Goal: Task Accomplishment & Management: Manage account settings

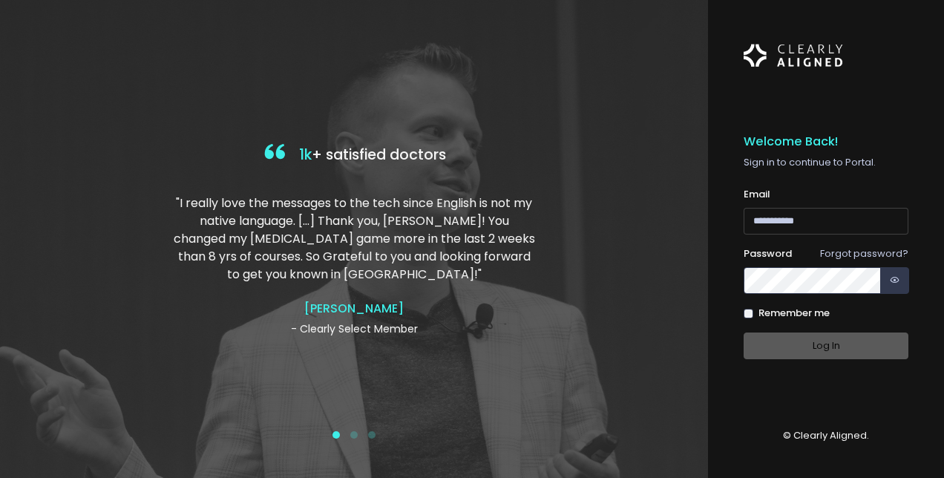
click at [762, 215] on input "email" at bounding box center [826, 221] width 165 height 27
click at [798, 228] on input "email" at bounding box center [826, 221] width 165 height 27
type input "**********"
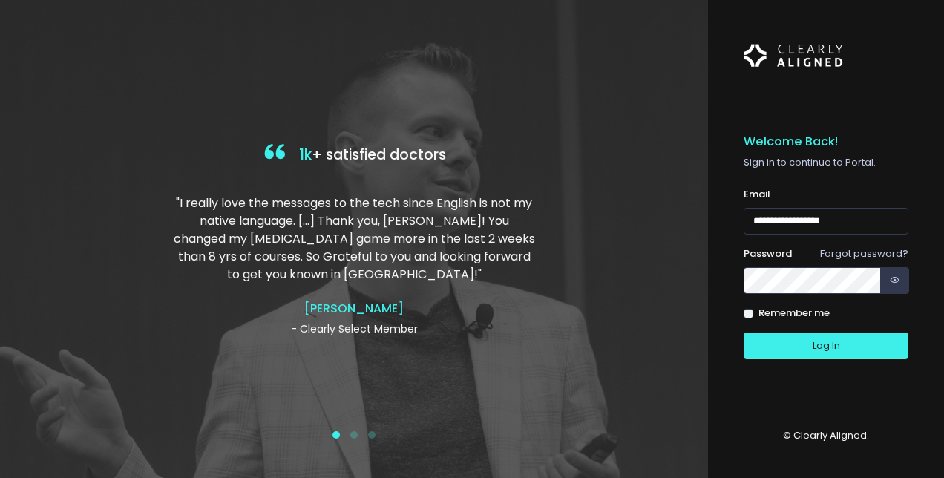
click at [784, 307] on label "Remember me" at bounding box center [794, 313] width 71 height 15
click at [804, 349] on button "Log In" at bounding box center [826, 346] width 165 height 27
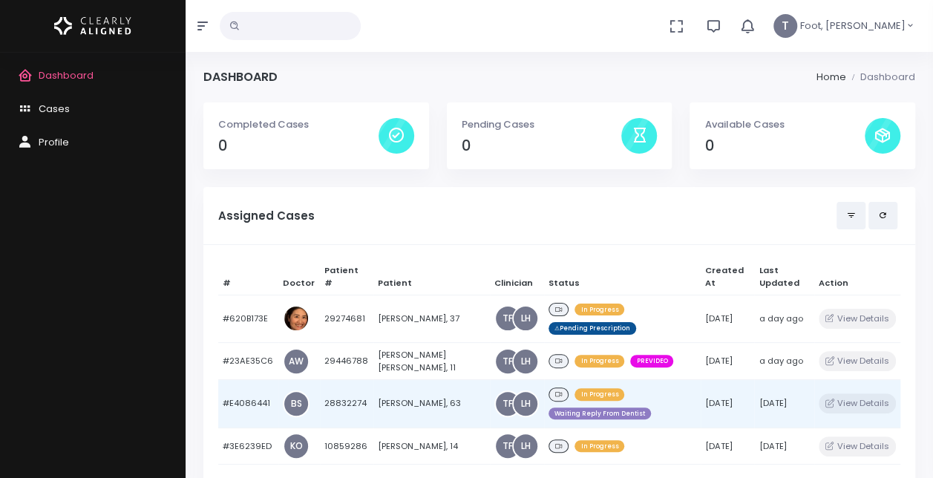
click at [401, 389] on td "[PERSON_NAME], 63" at bounding box center [431, 404] width 117 height 48
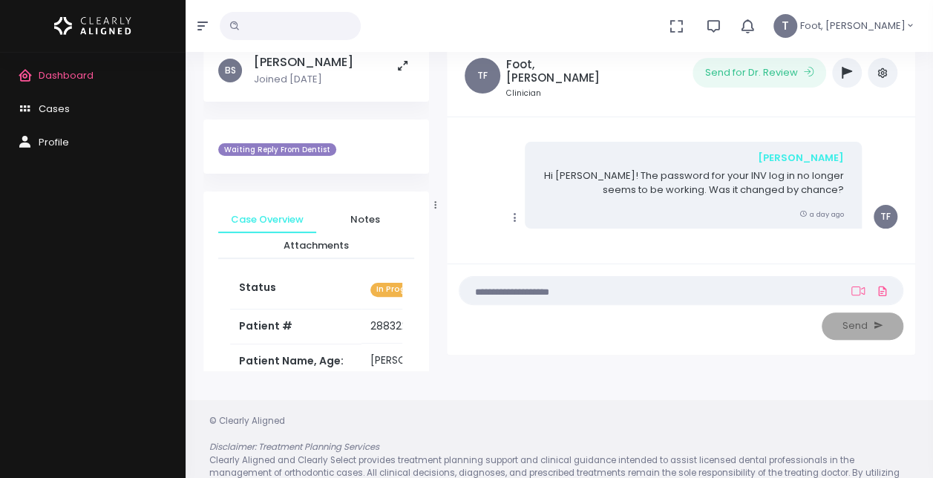
scroll to position [118, 0]
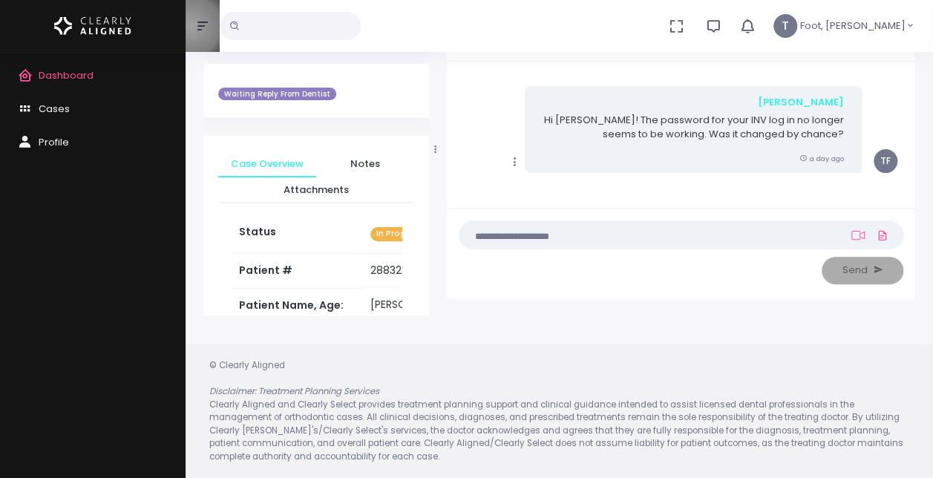
click at [192, 26] on button "button" at bounding box center [203, 26] width 34 height 52
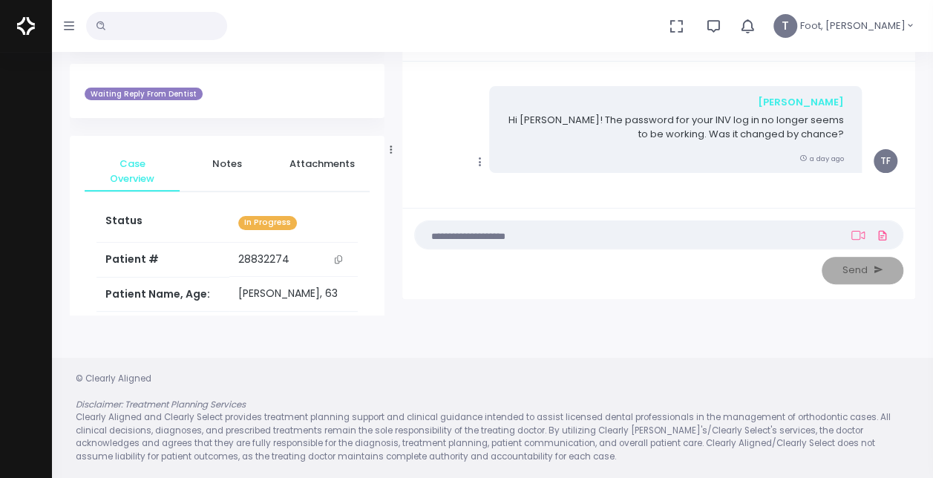
drag, startPoint x: 346, startPoint y: 150, endPoint x: 391, endPoint y: 157, distance: 45.9
click at [391, 157] on div at bounding box center [391, 149] width 7 height 324
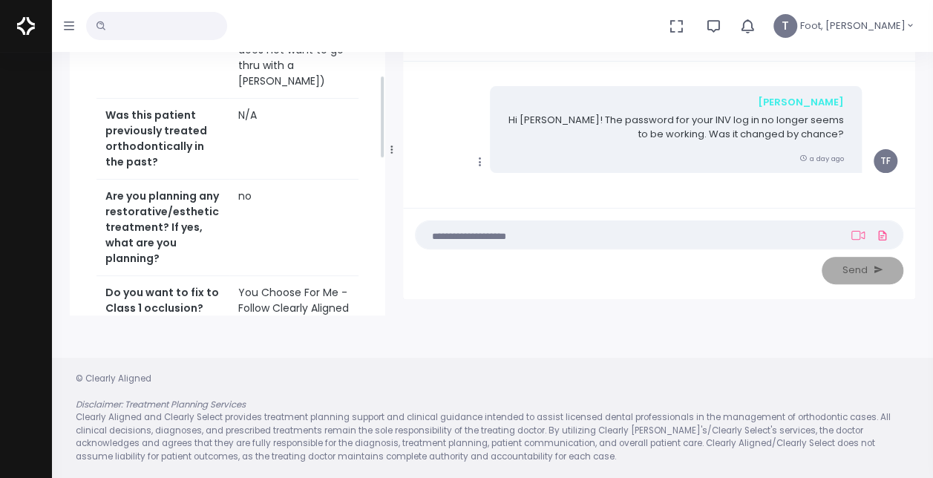
click at [380, 59] on div "BS [PERSON_NAME] Joined [DATE] Waiting Reply From Dentist Case Overview Notes A…" at bounding box center [228, 288] width 316 height 1321
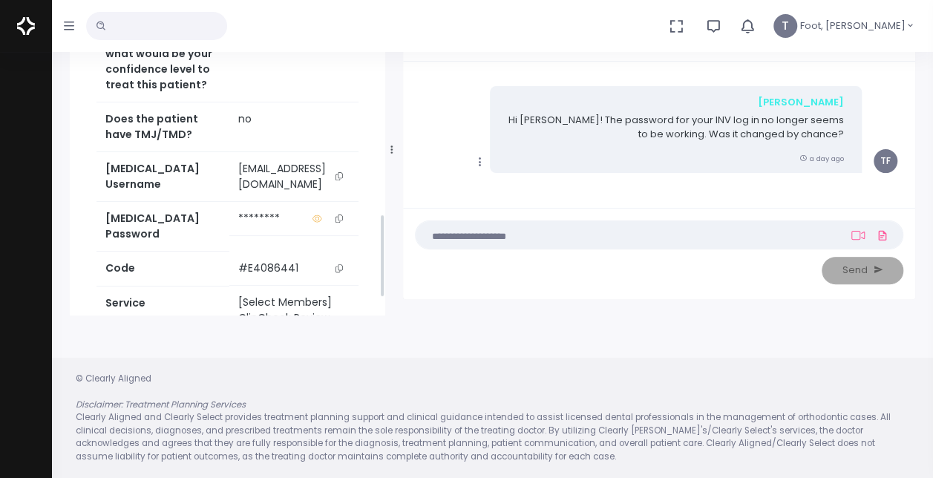
drag, startPoint x: 382, startPoint y: 107, endPoint x: 402, endPoint y: 244, distance: 138.8
click at [402, 244] on div "BS [PERSON_NAME] Joined [DATE] Waiting Reply From Dentist Case Overview Notes A…" at bounding box center [492, 149] width 863 height 331
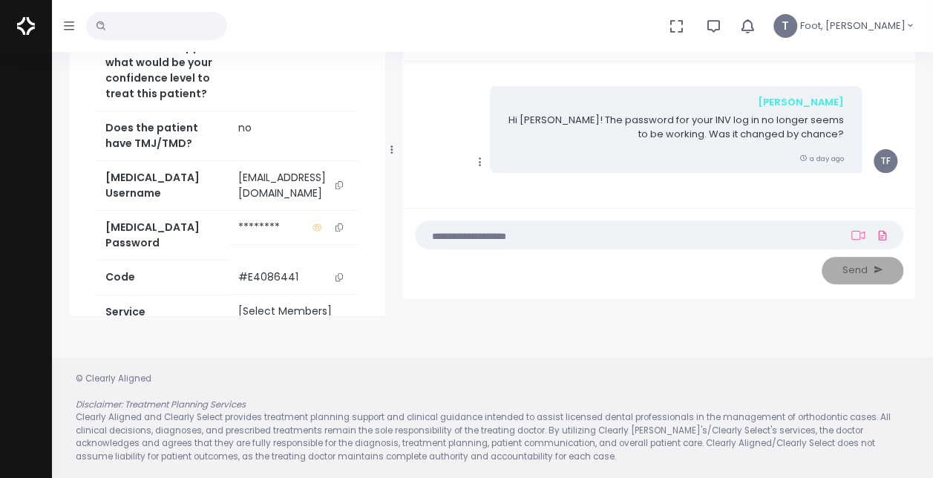
click at [334, 161] on td "[EMAIL_ADDRESS][DOMAIN_NAME]" at bounding box center [293, 186] width 129 height 50
click at [344, 170] on button "scrollable content" at bounding box center [339, 185] width 21 height 31
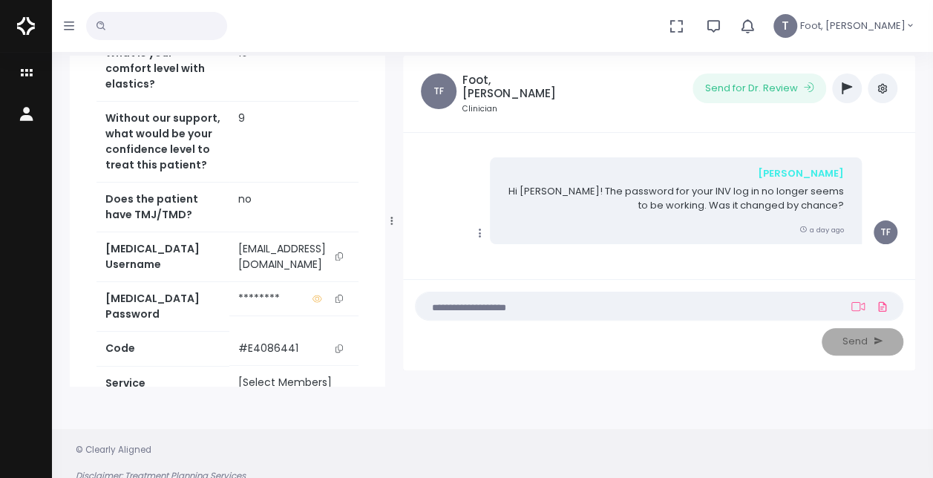
scroll to position [0, 0]
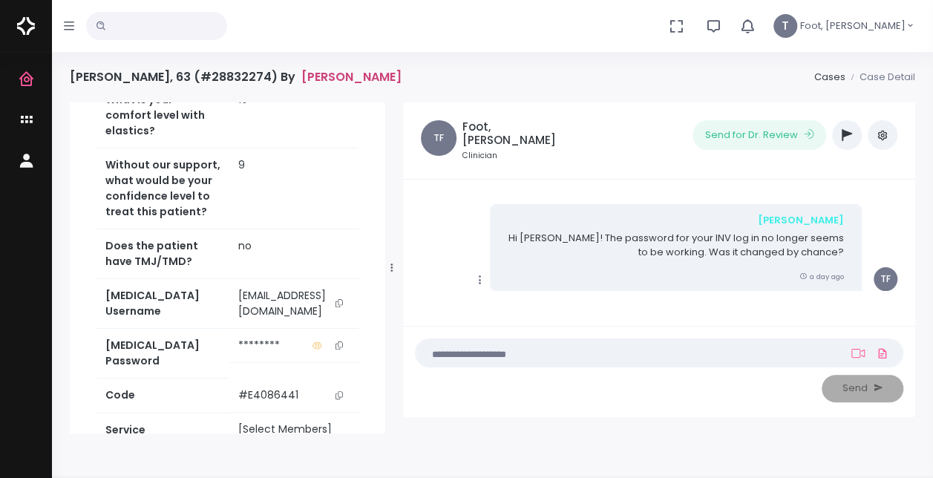
click at [318, 75] on link "[PERSON_NAME]" at bounding box center [351, 77] width 100 height 14
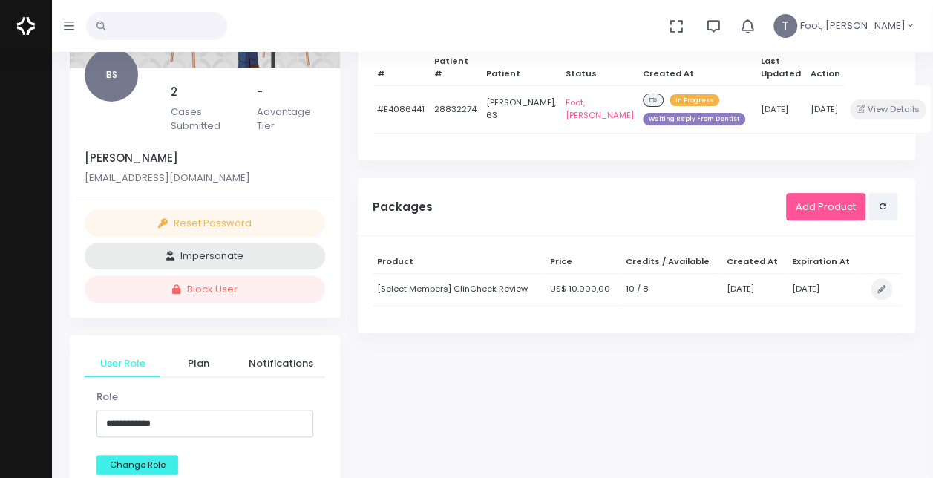
scroll to position [202, 0]
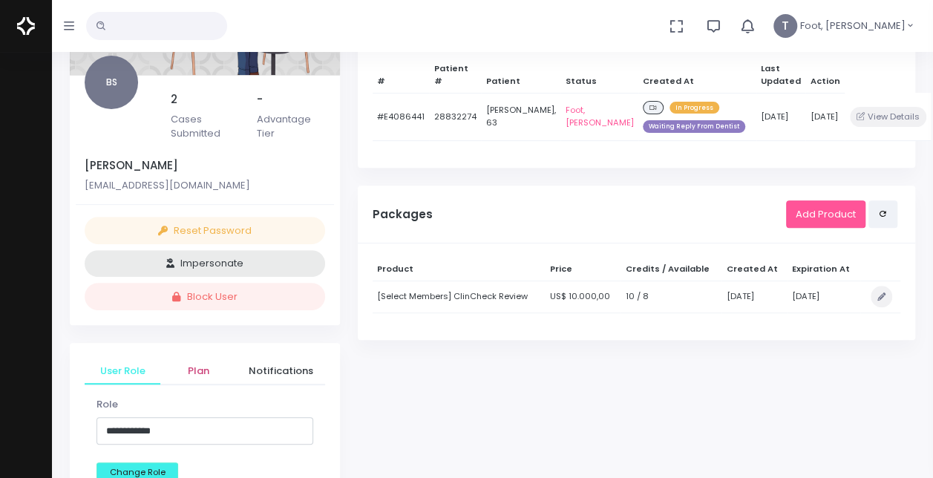
click at [200, 368] on span "Plan" at bounding box center [198, 371] width 52 height 15
click at [284, 366] on span "Notifications" at bounding box center [281, 371] width 65 height 15
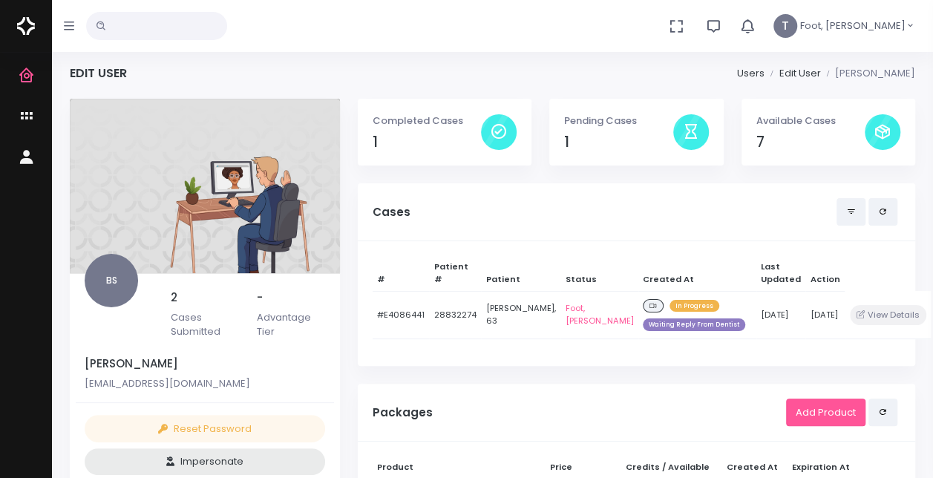
scroll to position [0, 0]
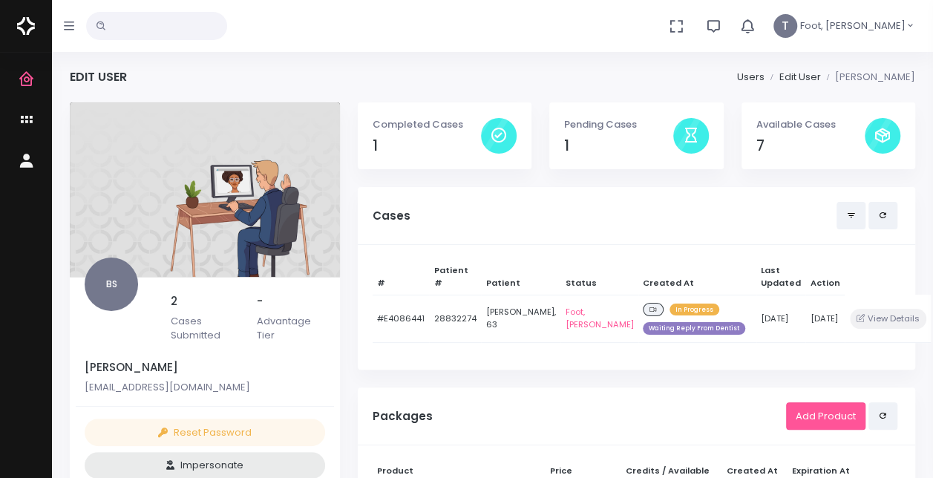
click at [27, 29] on img at bounding box center [26, 25] width 18 height 31
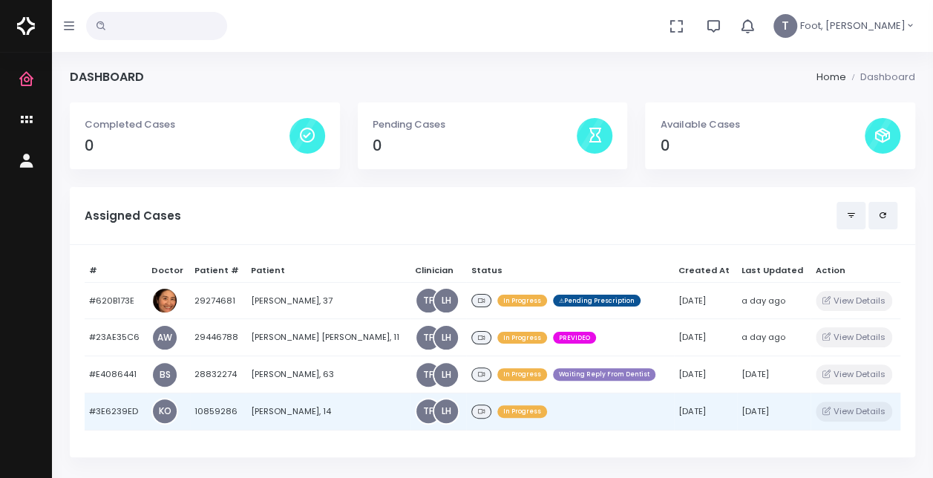
click at [310, 404] on td "[PERSON_NAME], 14" at bounding box center [328, 411] width 164 height 37
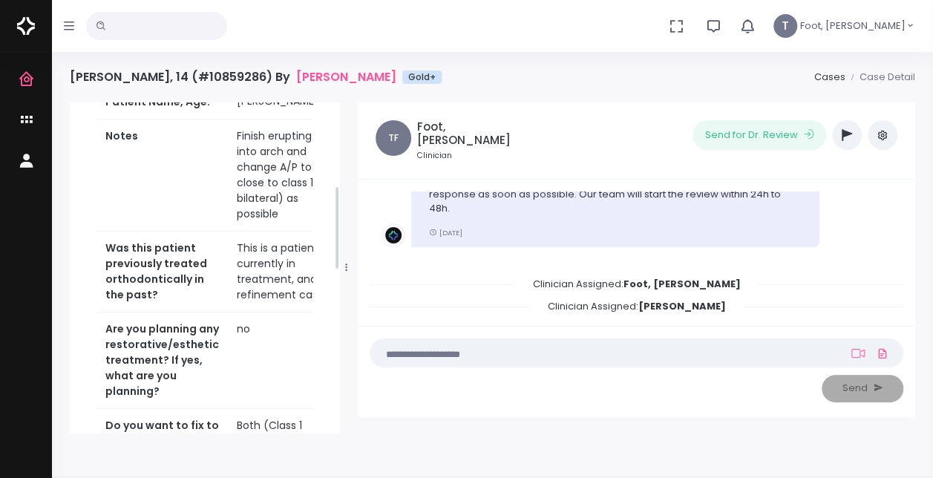
scroll to position [356, 0]
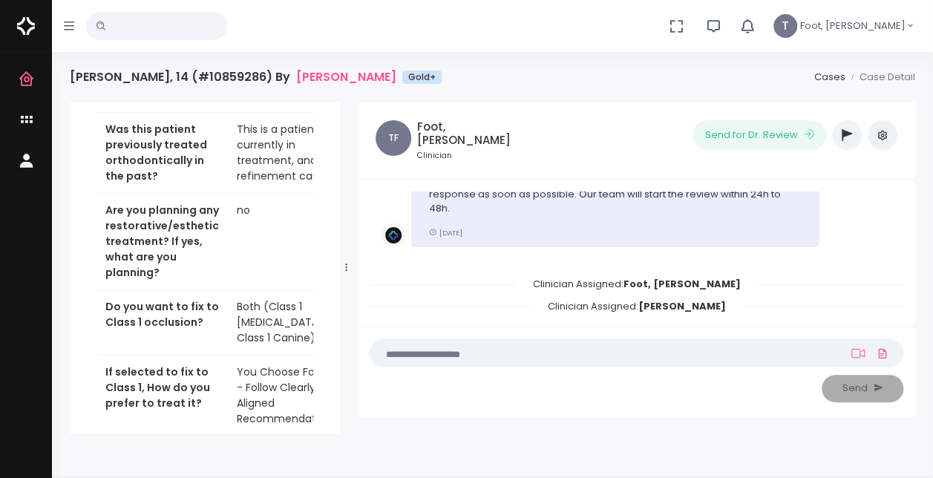
click at [341, 193] on div "KO [PERSON_NAME] Joined [DATE] Case Overview Notes Attachments Status In Progre…" at bounding box center [205, 267] width 288 height 331
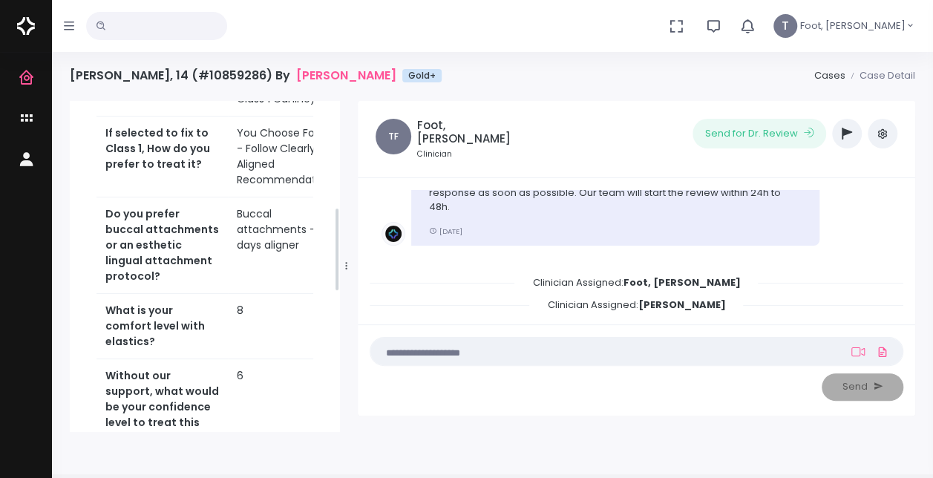
scroll to position [713, 0]
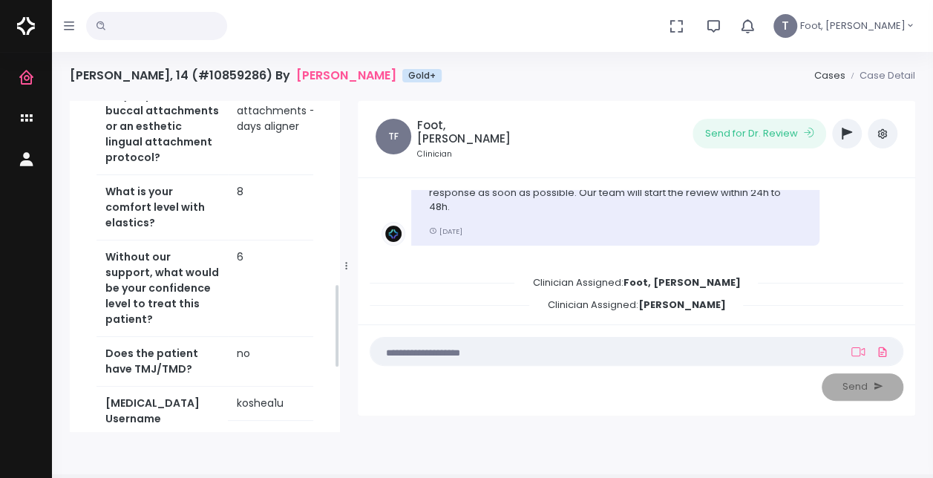
click at [334, 208] on div "Case Overview Notes Attachments Status In Progress Patient # [MEDICAL_RECORD_NU…" at bounding box center [205, 60] width 270 height 1184
click at [340, 306] on div "KO [PERSON_NAME] Joined [DATE] Case Overview Notes Attachments Status In Progre…" at bounding box center [205, 266] width 288 height 331
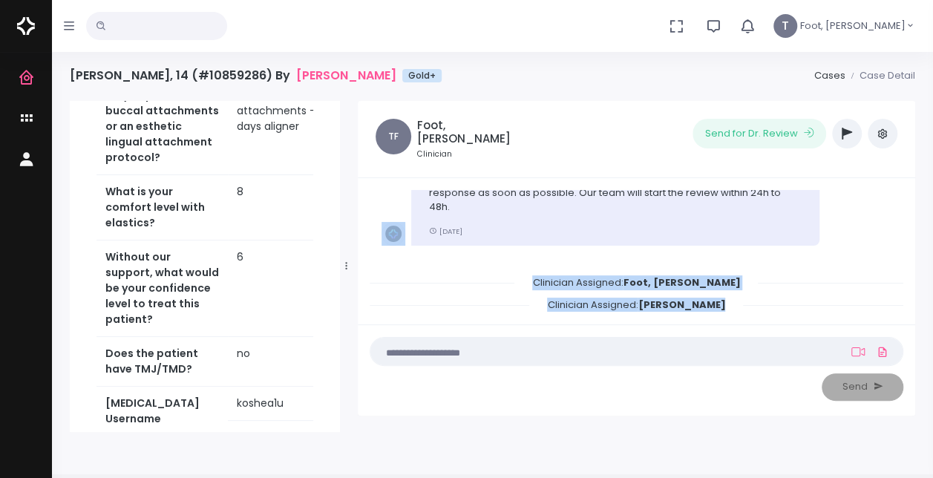
drag, startPoint x: 350, startPoint y: 267, endPoint x: 395, endPoint y: 268, distance: 44.5
click at [395, 268] on div "**********" at bounding box center [636, 258] width 575 height 315
drag, startPoint x: 395, startPoint y: 268, endPoint x: 346, endPoint y: 260, distance: 49.7
click at [346, 260] on div at bounding box center [346, 266] width 7 height 324
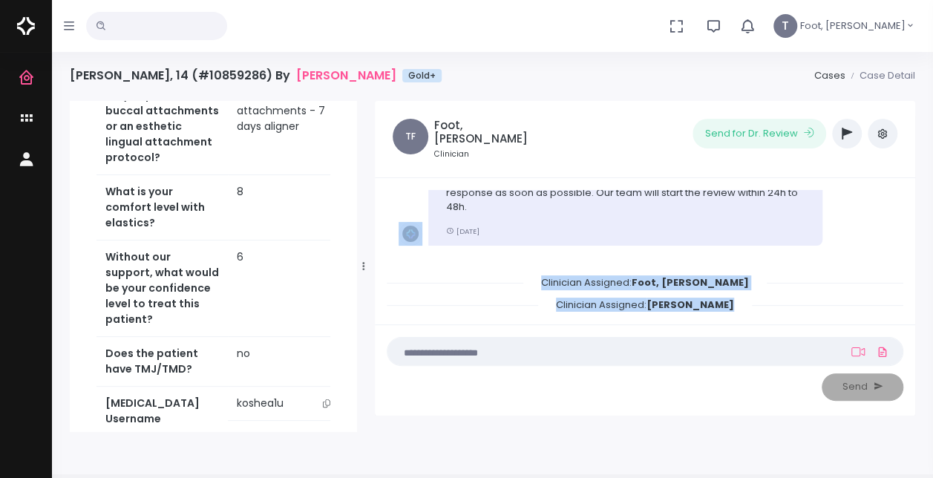
scroll to position [697, 0]
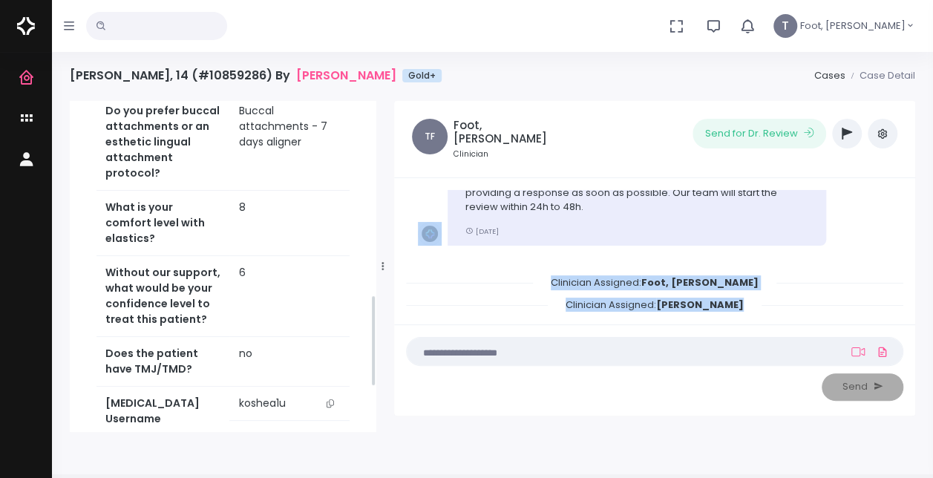
drag, startPoint x: 347, startPoint y: 260, endPoint x: 385, endPoint y: 264, distance: 38.9
click at [385, 264] on div at bounding box center [382, 266] width 7 height 324
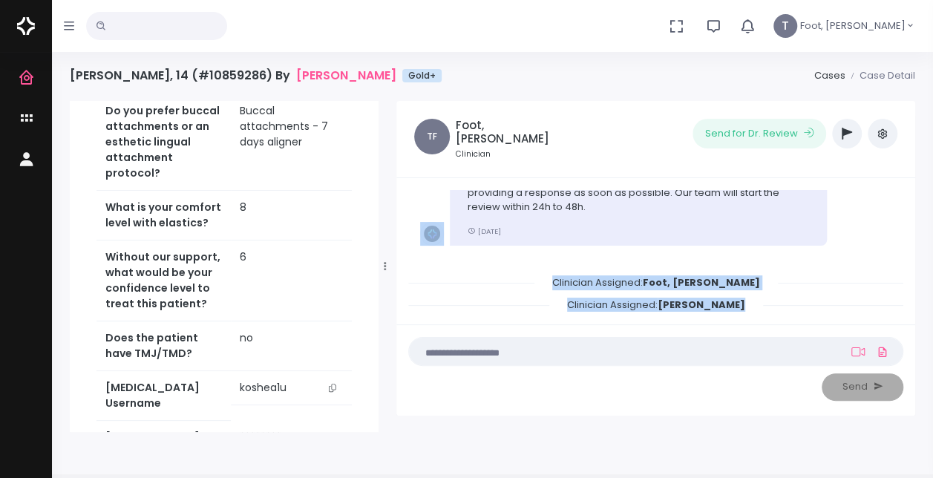
click at [333, 384] on icon "scrollable content" at bounding box center [332, 388] width 7 height 8
copy div "Clinician Assigned: Foot, [PERSON_NAME] Clinician Assigned: [GEOGRAPHIC_DATA][P…"
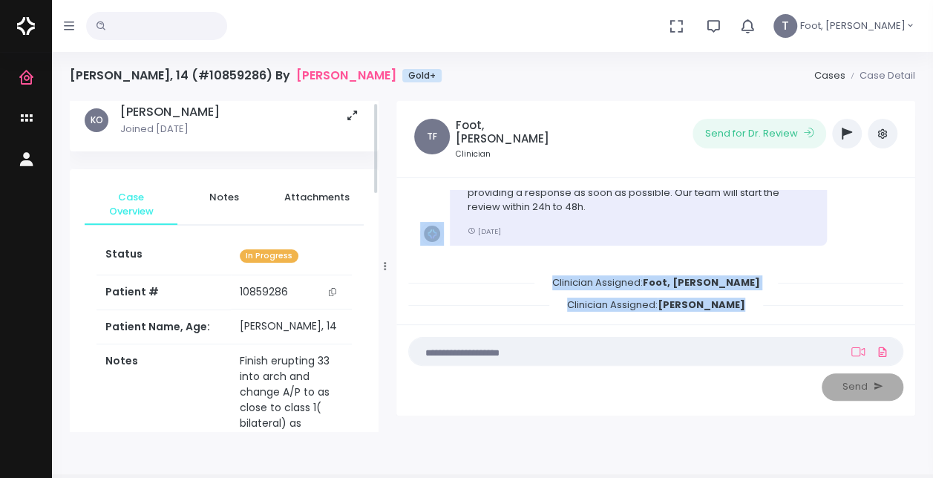
scroll to position [0, 0]
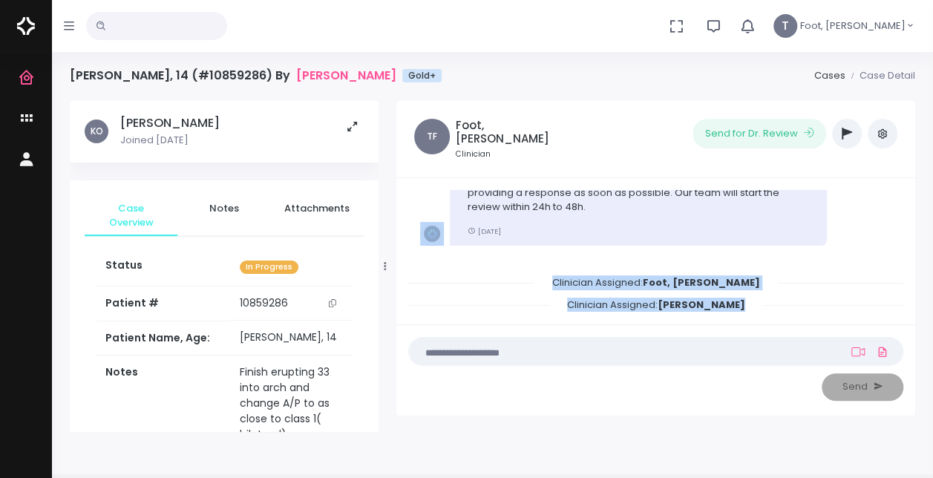
drag, startPoint x: 376, startPoint y: 325, endPoint x: 367, endPoint y: 120, distance: 205.1
click at [367, 120] on div "KO [PERSON_NAME] Joined [DATE] Case Overview Notes Attachments Status In Progre…" at bounding box center [224, 266] width 309 height 331
click at [338, 310] on button "scrollable content" at bounding box center [332, 303] width 21 height 16
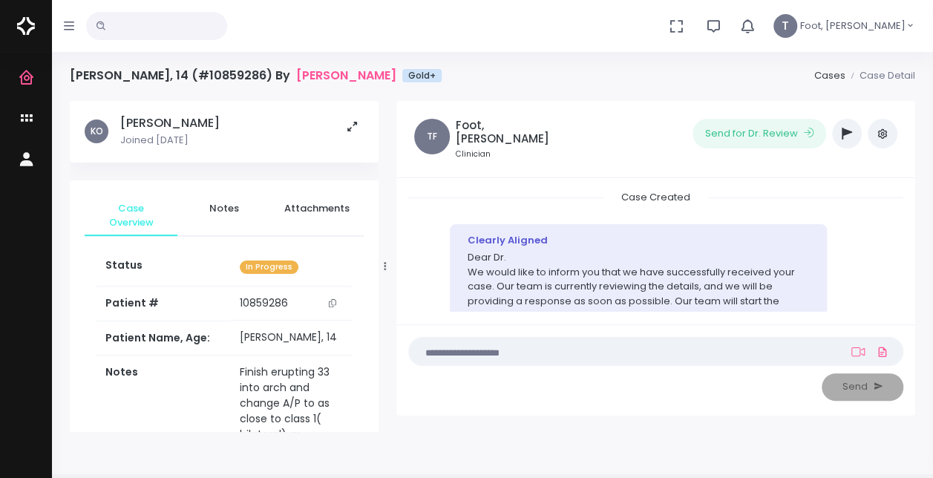
drag, startPoint x: 899, startPoint y: 269, endPoint x: 888, endPoint y: 192, distance: 77.3
click at [888, 192] on div "Case Created Clearly Aligned Dear Dr. We would like to inform you that we have …" at bounding box center [655, 251] width 495 height 122
click at [25, 24] on img at bounding box center [26, 25] width 18 height 31
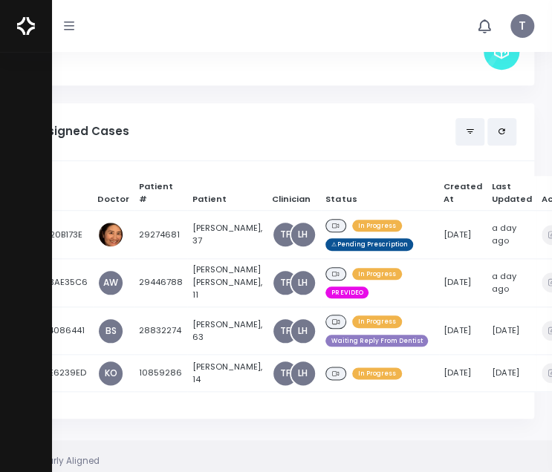
scroll to position [263, 0]
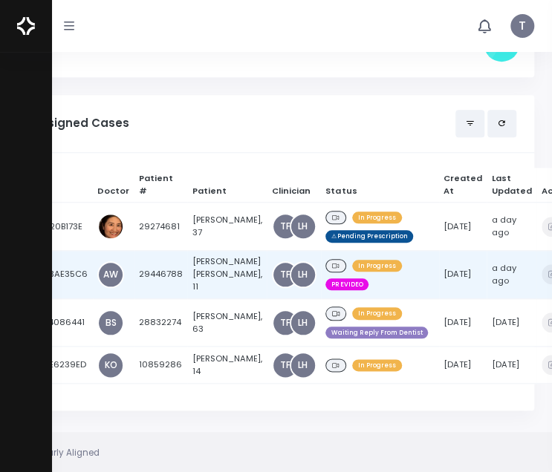
click at [204, 267] on td "[PERSON_NAME] [PERSON_NAME], 11" at bounding box center [226, 275] width 79 height 48
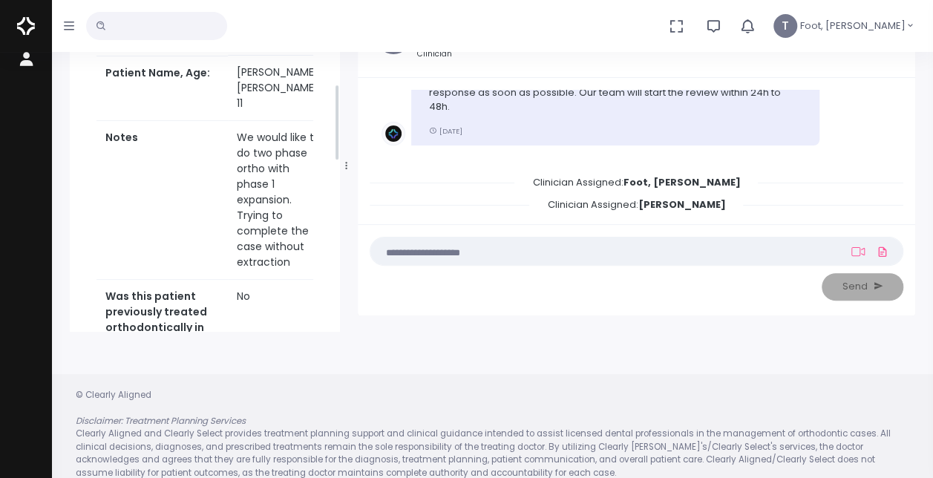
scroll to position [356, 0]
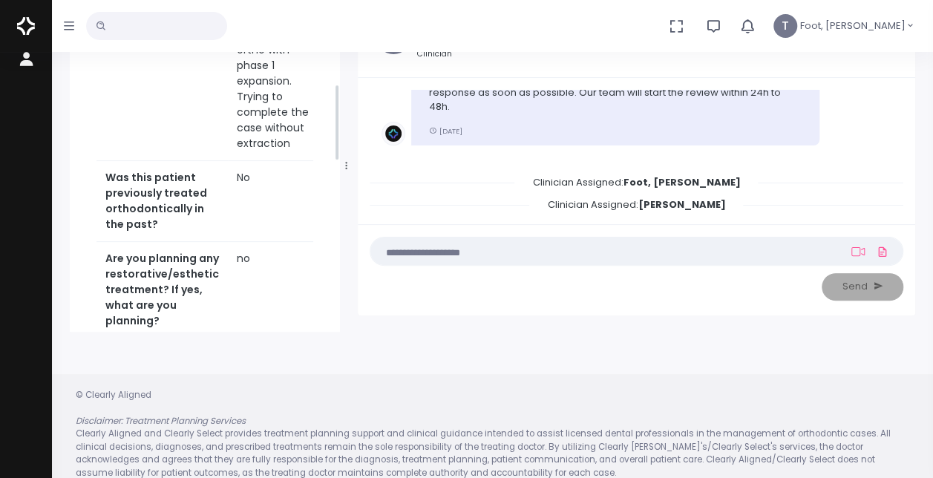
click at [335, 68] on div "AW [PERSON_NAME] Joined a month ago PREVIDEO Case Overview Notes Attachments St…" at bounding box center [205, 358] width 270 height 1429
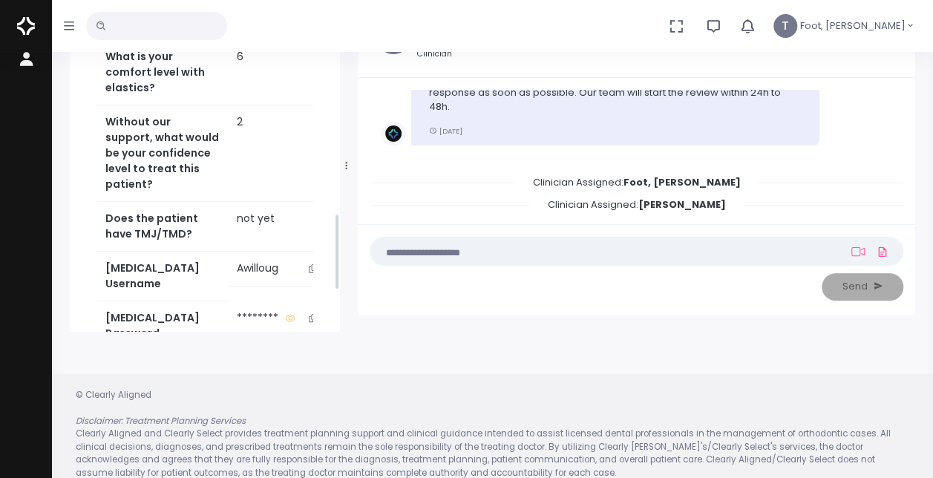
scroll to position [904, 0]
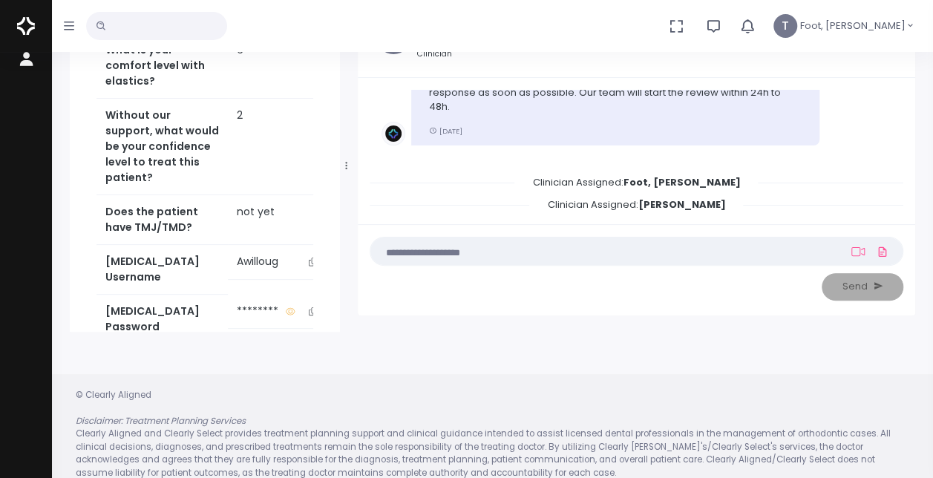
drag, startPoint x: 337, startPoint y: 114, endPoint x: 339, endPoint y: 243, distance: 129.2
click at [339, 243] on div "AW [PERSON_NAME] Joined a month ago PREVIDEO Case Overview Notes Attachments St…" at bounding box center [205, 166] width 270 height 331
click at [309, 258] on icon "scrollable content" at bounding box center [312, 262] width 7 height 8
click at [32, 22] on img at bounding box center [26, 25] width 18 height 31
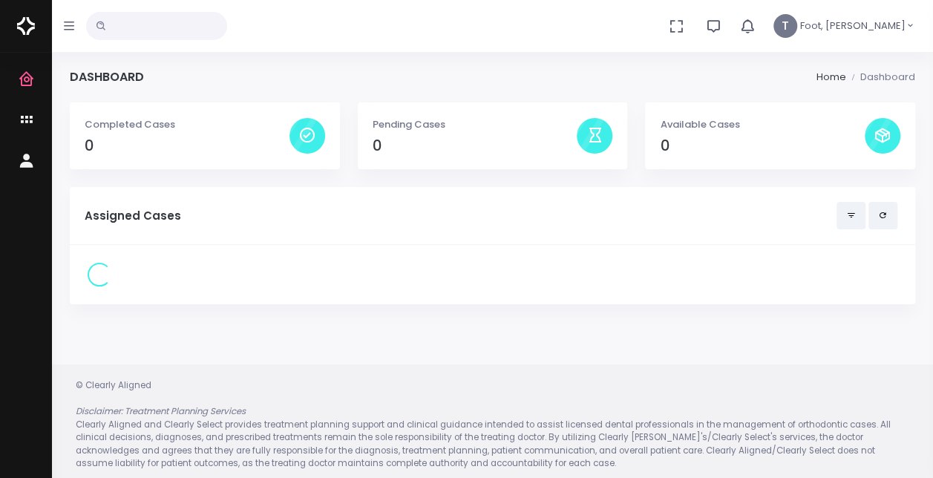
click at [25, 16] on img at bounding box center [26, 25] width 18 height 31
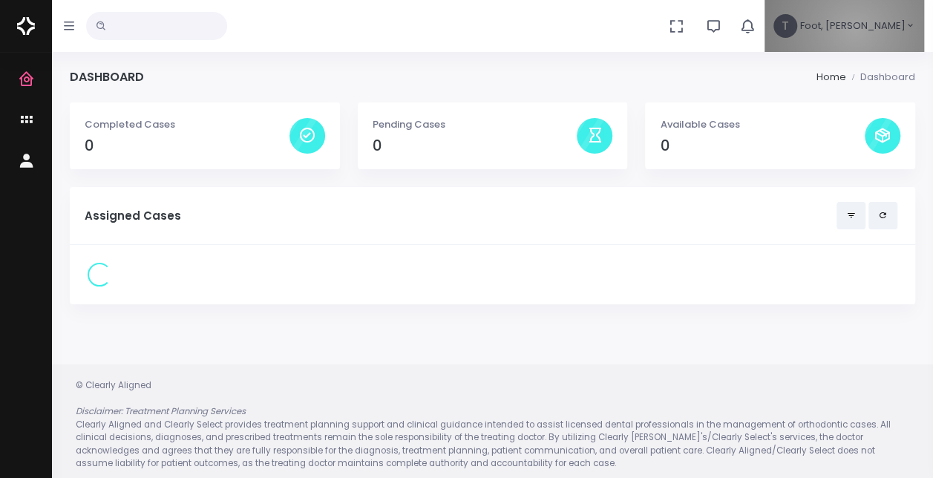
click at [900, 30] on span "Foot, [PERSON_NAME]" at bounding box center [852, 26] width 105 height 15
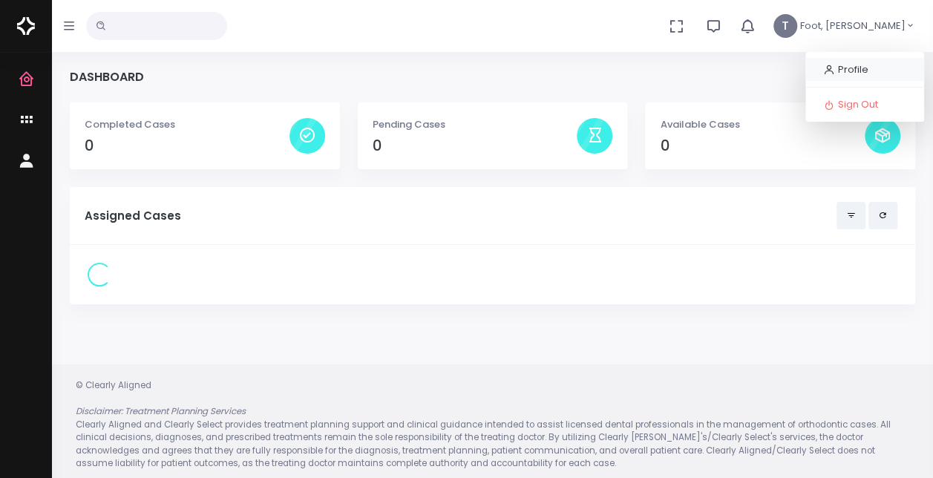
click at [859, 68] on span "Profile" at bounding box center [853, 69] width 30 height 14
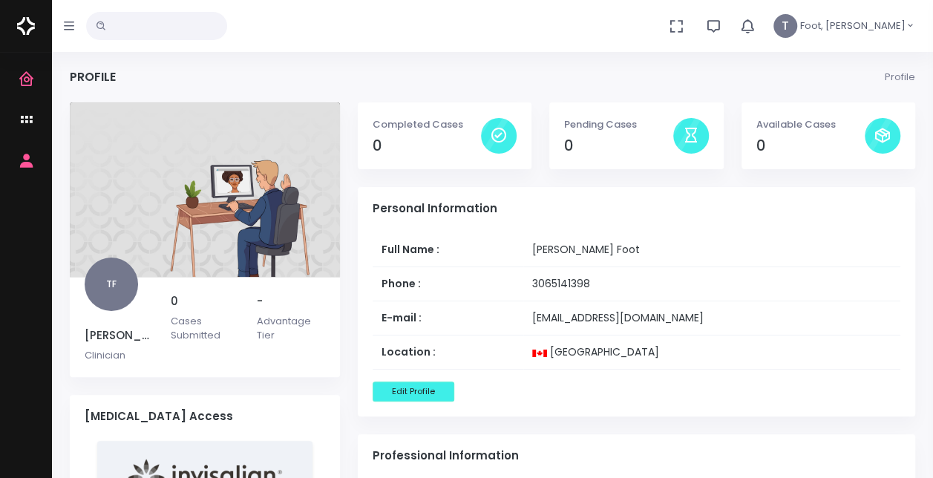
click at [114, 289] on span "TF" at bounding box center [111, 284] width 53 height 53
click at [21, 36] on img at bounding box center [26, 25] width 18 height 31
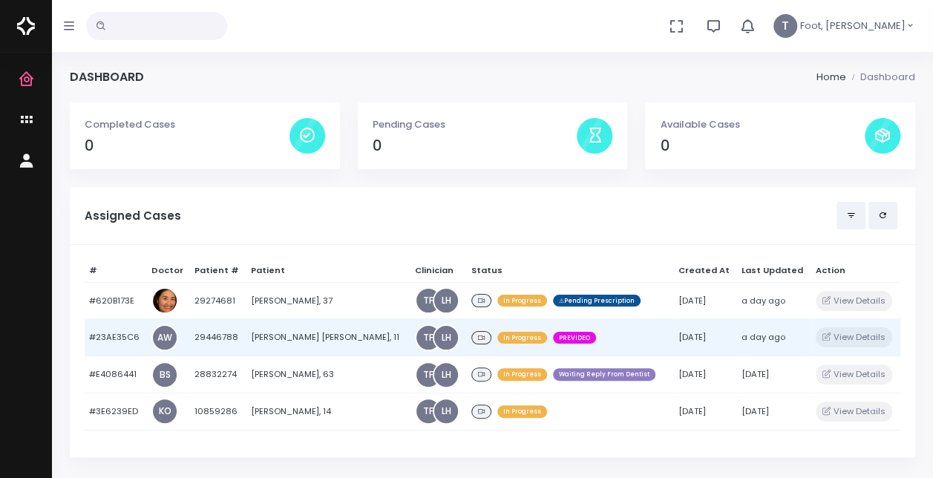
click at [304, 336] on td "[PERSON_NAME] [PERSON_NAME], 11" at bounding box center [328, 337] width 164 height 37
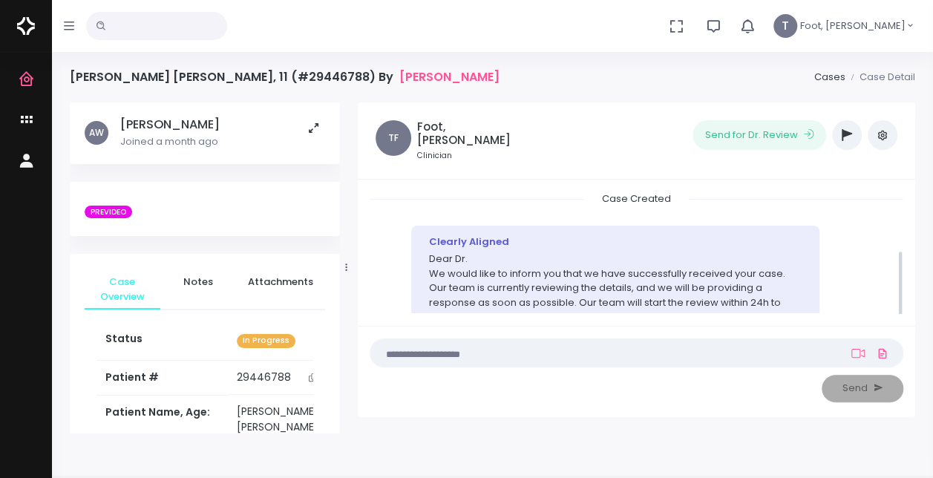
scroll to position [108, 0]
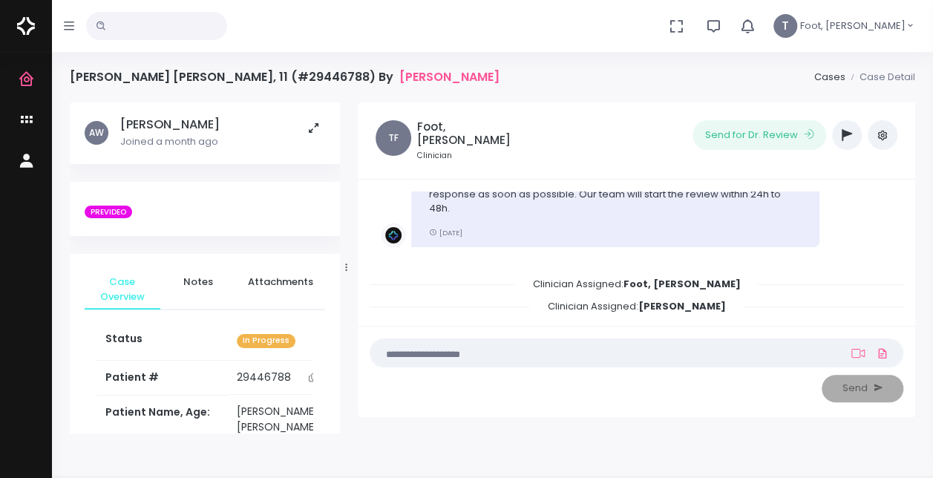
click at [847, 137] on icon "button" at bounding box center [847, 135] width 10 height 12
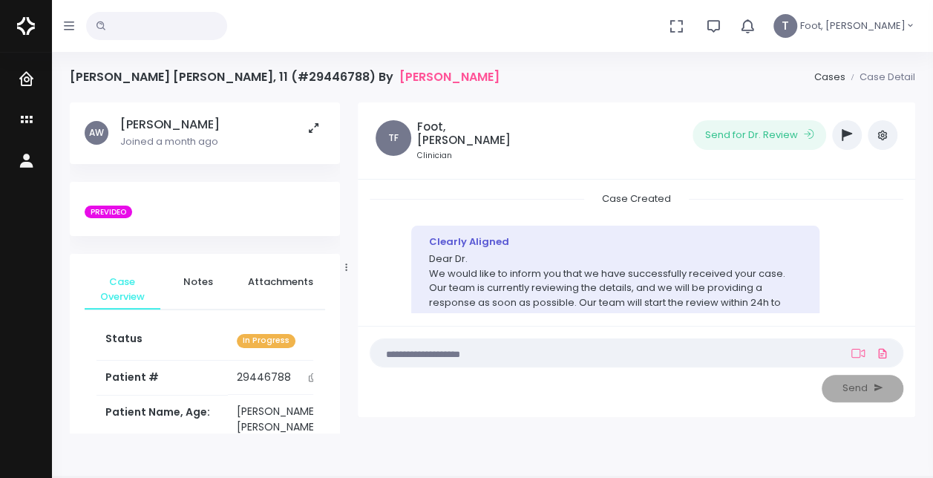
scroll to position [108, 0]
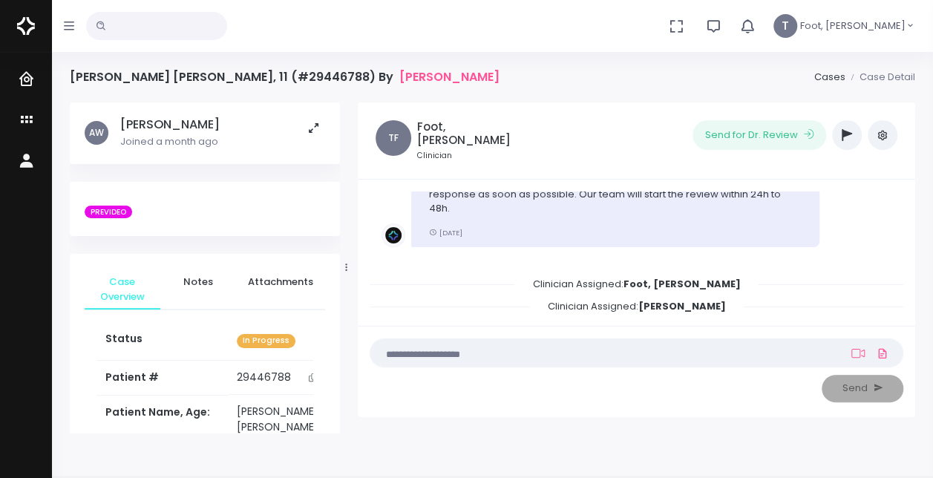
click at [845, 132] on icon "button" at bounding box center [847, 135] width 10 height 12
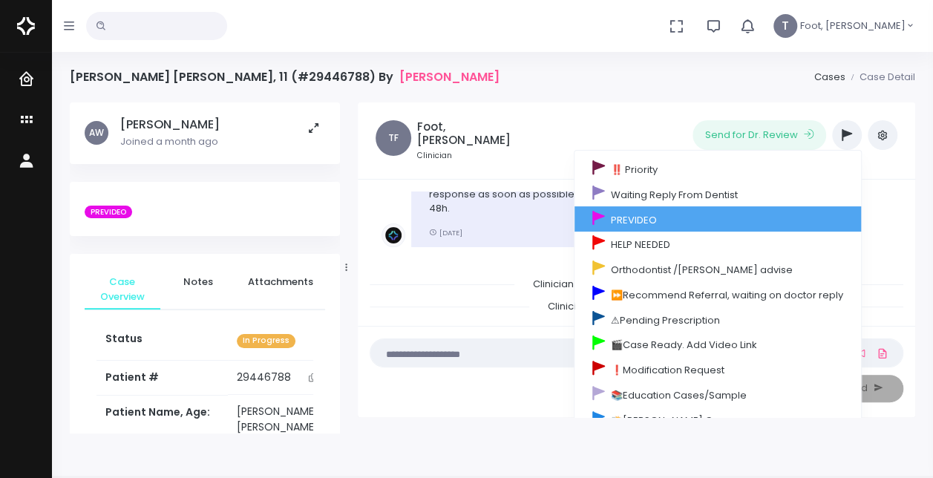
click at [714, 223] on link "PREVIDEO" at bounding box center [718, 218] width 287 height 25
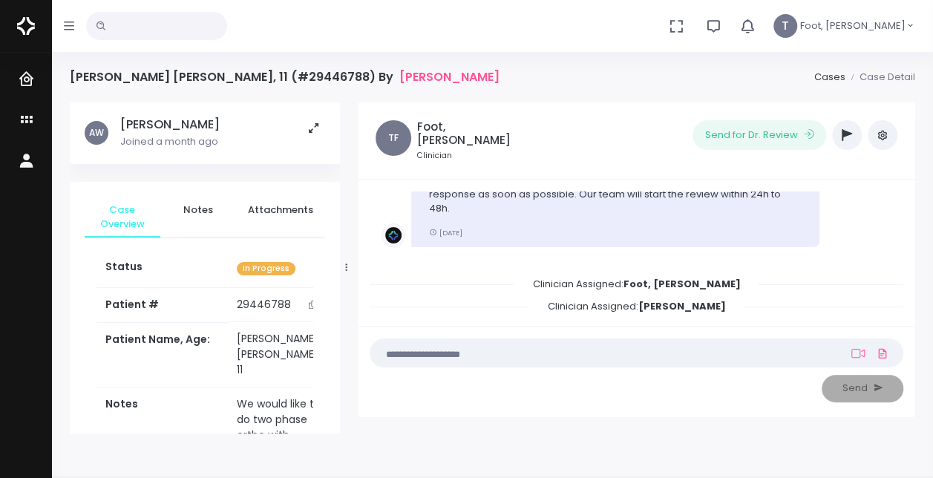
click at [28, 16] on img at bounding box center [26, 25] width 18 height 31
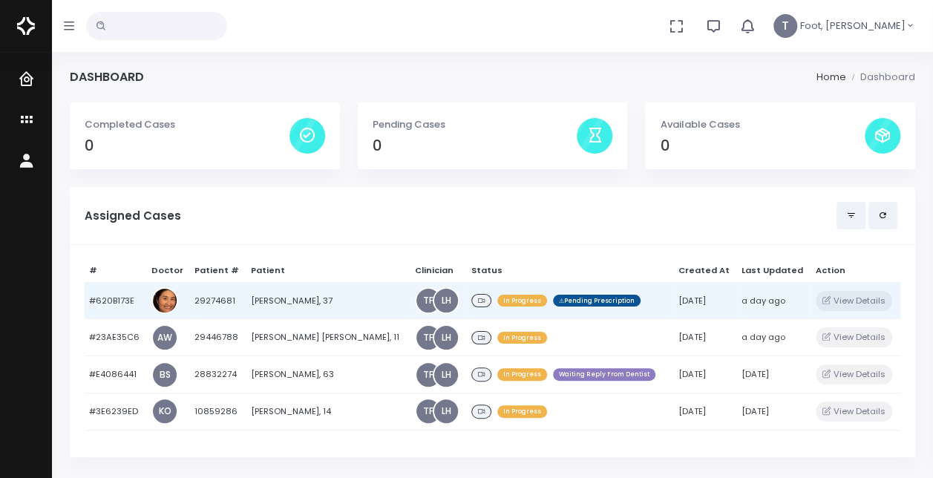
click at [290, 299] on td "[PERSON_NAME], 37" at bounding box center [328, 300] width 164 height 37
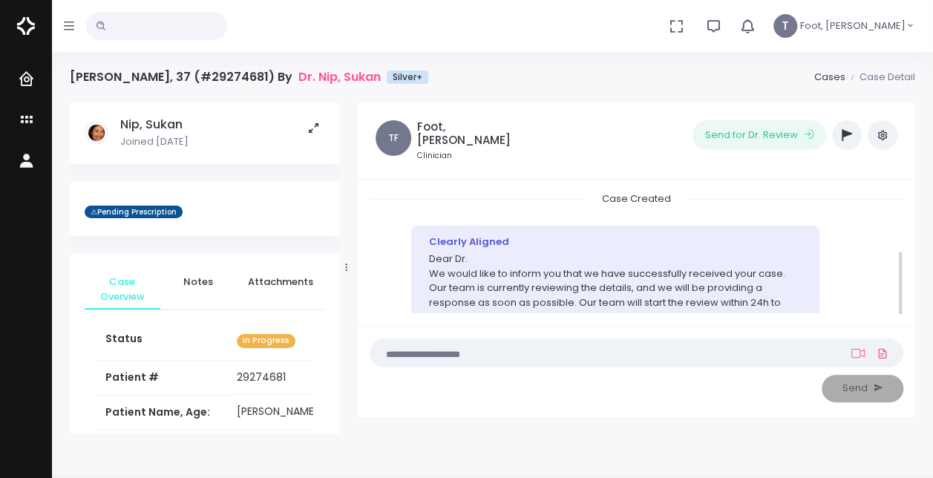
scroll to position [108, 0]
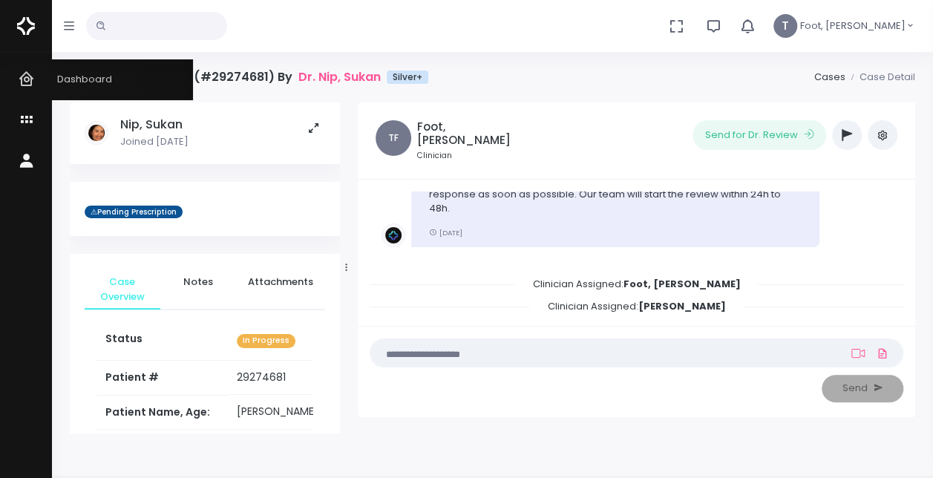
click at [24, 83] on icon "scrollable content" at bounding box center [28, 80] width 21 height 19
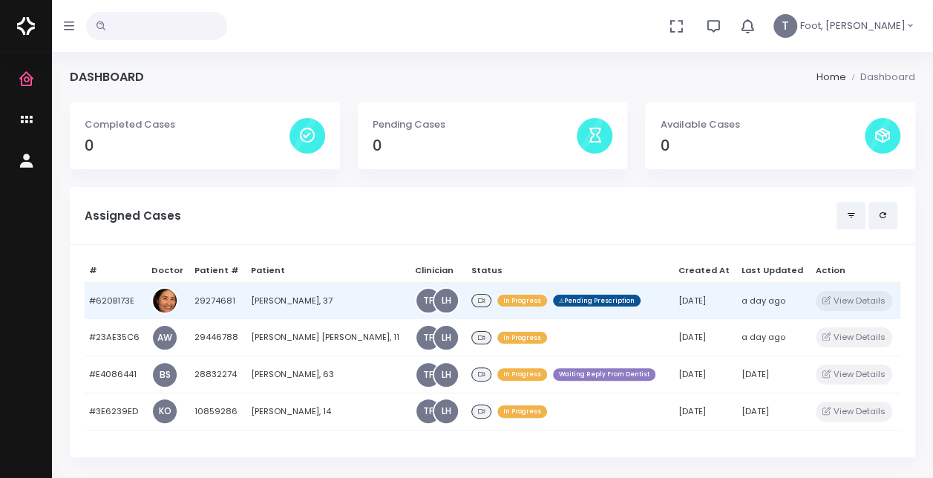
click at [309, 300] on td "[PERSON_NAME], 37" at bounding box center [328, 300] width 164 height 37
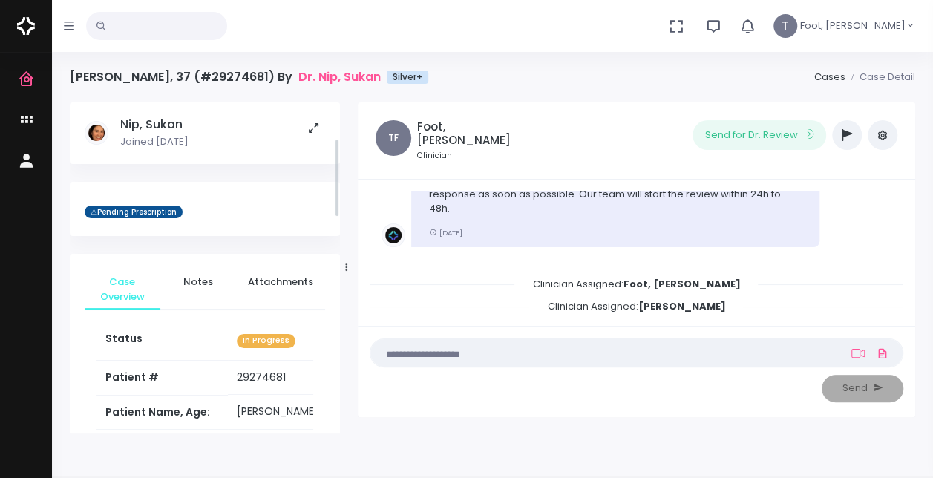
scroll to position [356, 0]
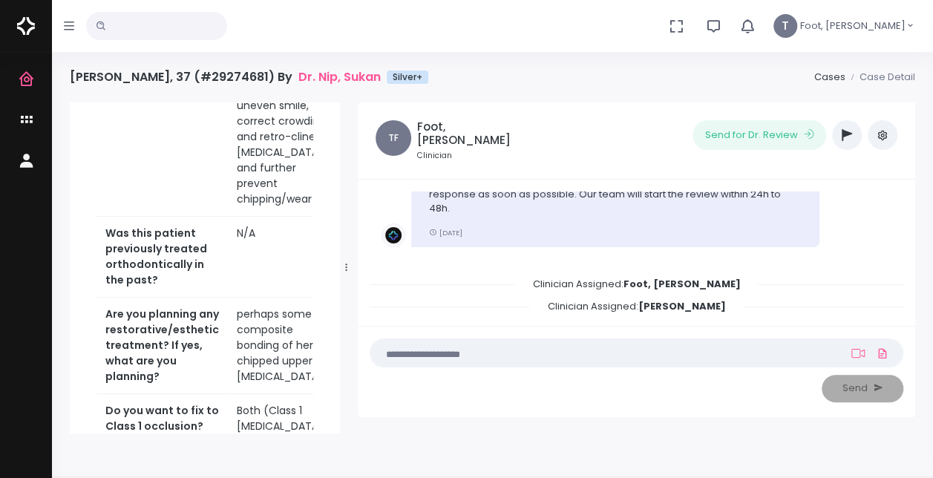
click at [333, 226] on div "Nip, Sukan Joined 7 months ago ⚠Pending Prescription Case Overview Notes Attach…" at bounding box center [205, 429] width 270 height 1367
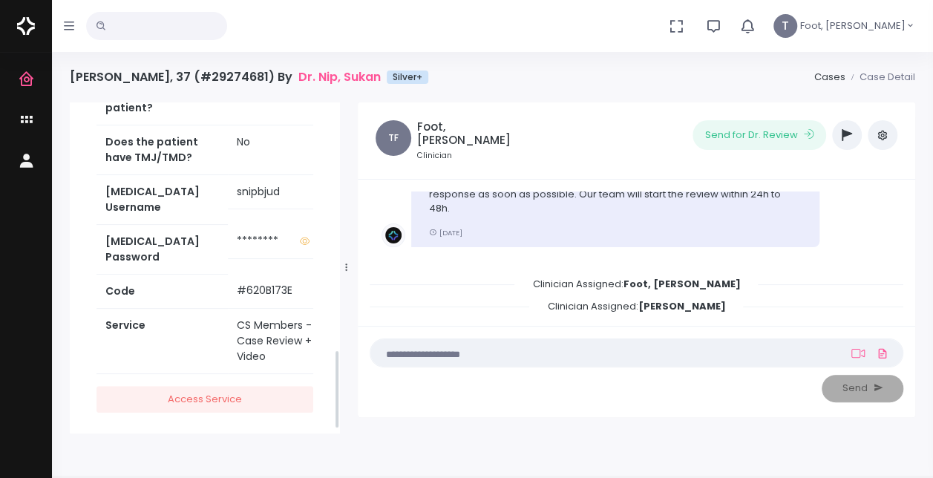
scroll to position [1048, 0]
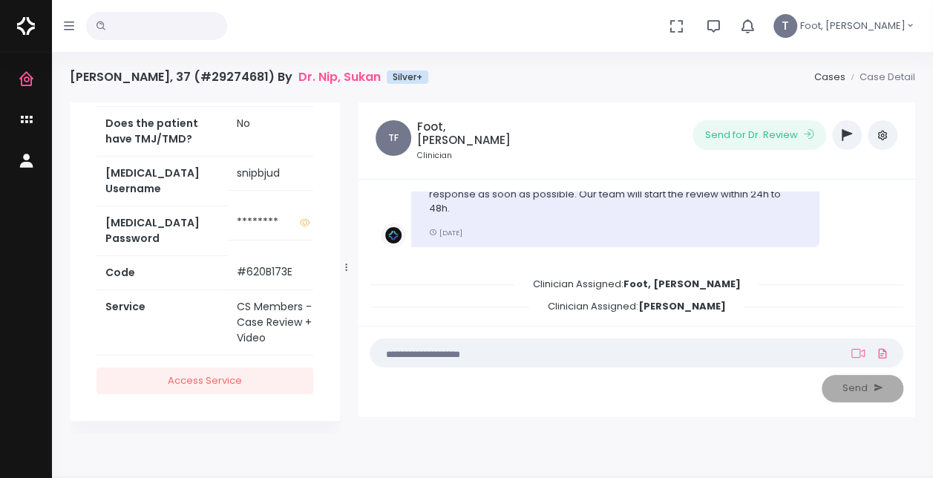
drag, startPoint x: 337, startPoint y: 217, endPoint x: 337, endPoint y: 388, distance: 170.7
click at [337, 388] on div "Nip, Sukan Joined 7 months ago ⚠Pending Prescription Case Overview Notes Attach…" at bounding box center [205, 267] width 270 height 331
click at [264, 175] on td "snipbjud" at bounding box center [287, 174] width 118 height 34
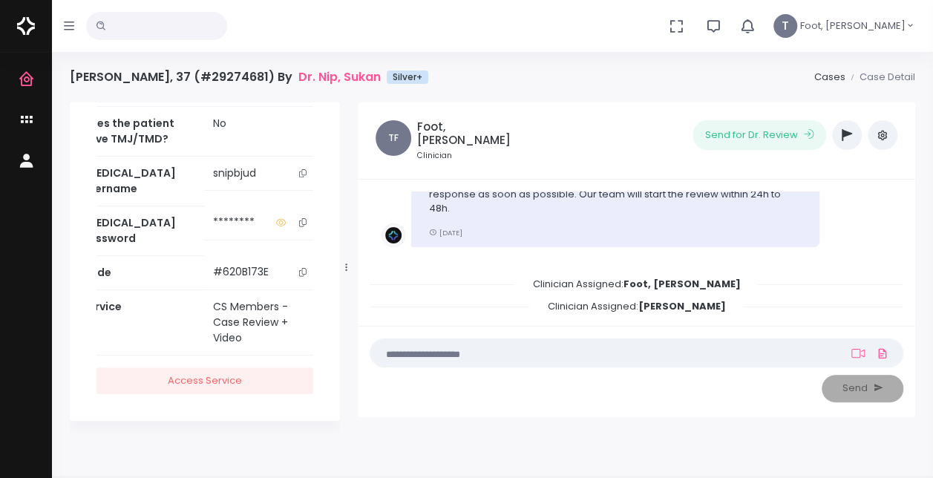
click at [299, 175] on icon "scrollable content" at bounding box center [302, 173] width 7 height 8
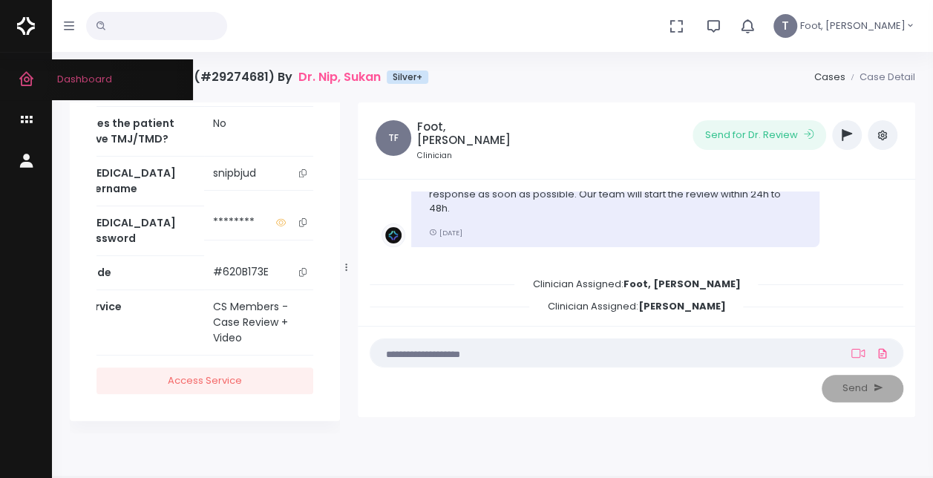
click at [16, 79] on link "Dashboard" at bounding box center [96, 79] width 193 height 41
